Goal: Task Accomplishment & Management: Complete application form

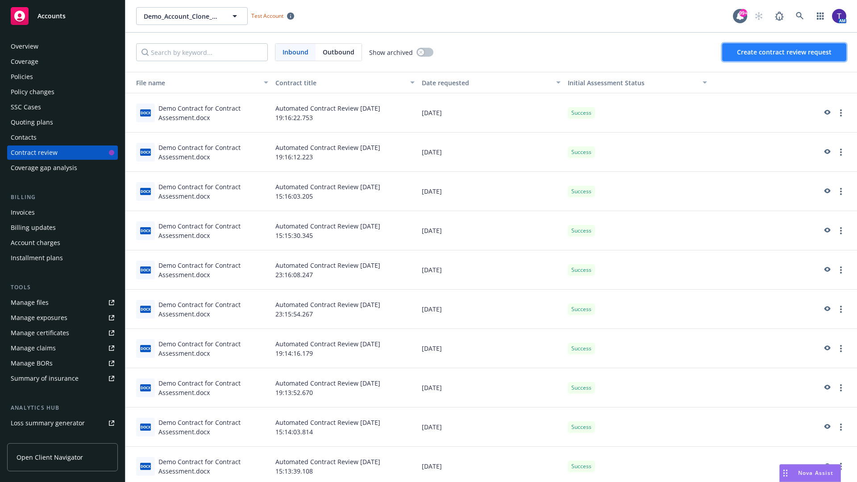
click at [785, 52] on span "Create contract review request" at bounding box center [784, 52] width 95 height 8
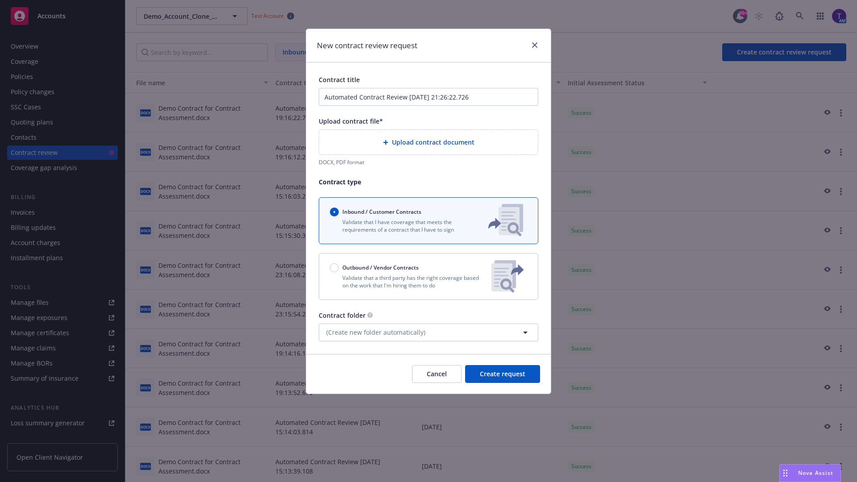
type input "Automated Contract Review 08-27-2025 21:26:22.726"
click at [428, 276] on p "Validate that a third party has the right coverage based on the work that I'm h…" at bounding box center [407, 281] width 154 height 15
radio input "false"
radio input "true"
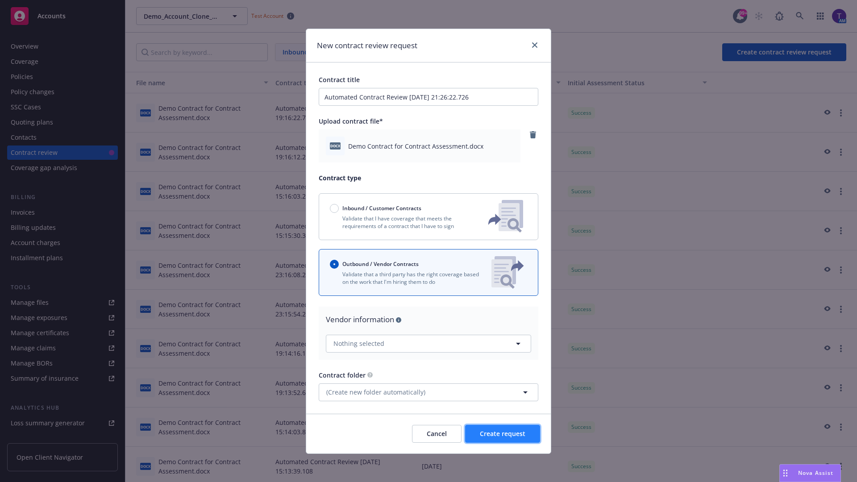
click at [503, 433] on span "Create request" at bounding box center [503, 433] width 46 height 8
